Goal: Task Accomplishment & Management: Manage account settings

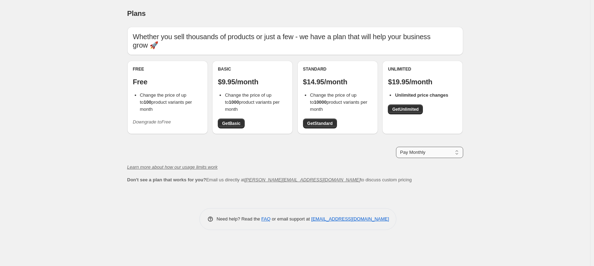
drag, startPoint x: 449, startPoint y: 159, endPoint x: 447, endPoint y: 155, distance: 4.7
click at [448, 158] on div "Whether you sell thousands of products or just a few - we have a plan that will…" at bounding box center [295, 105] width 336 height 157
click at [444, 151] on select "Pay Monthly Pay Yearly (Save 16%)" at bounding box center [429, 152] width 67 height 11
click at [510, 161] on div "Plans. This page is ready Plans Whether you sell thousands of products or just …" at bounding box center [295, 133] width 590 height 266
click at [142, 119] on icon "Downgrade to Free" at bounding box center [152, 121] width 38 height 5
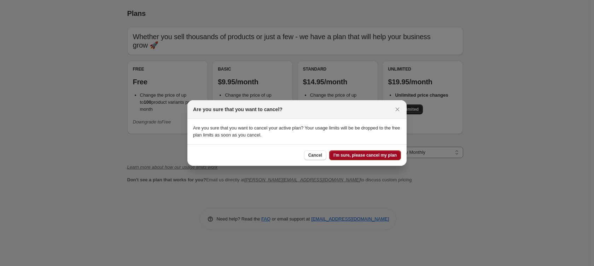
click at [362, 155] on span "I'm sure, please cancel my plan" at bounding box center [364, 156] width 63 height 6
